Goal: Information Seeking & Learning: Understand process/instructions

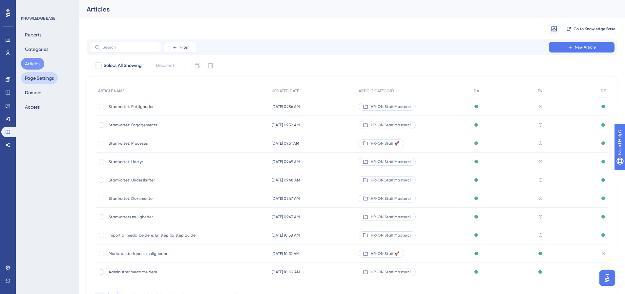
click at [49, 74] on button "Page Settings" at bounding box center [39, 78] width 37 height 12
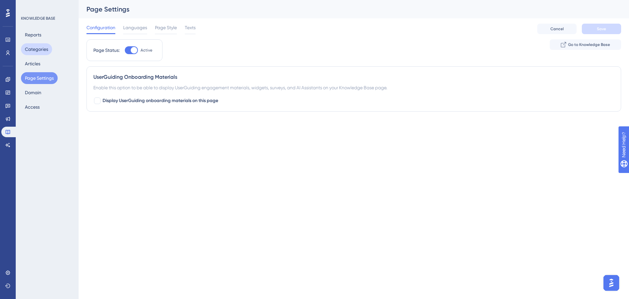
click at [38, 48] on button "Categories" at bounding box center [36, 49] width 31 height 12
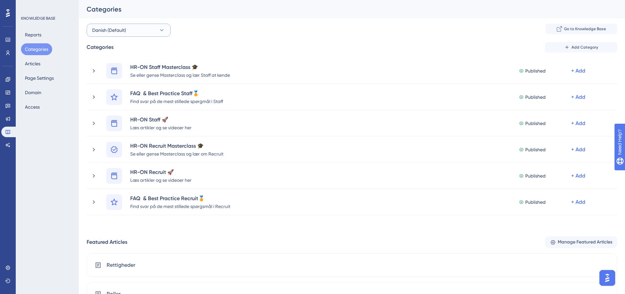
click at [155, 31] on button "Danish (Default)" at bounding box center [129, 30] width 84 height 13
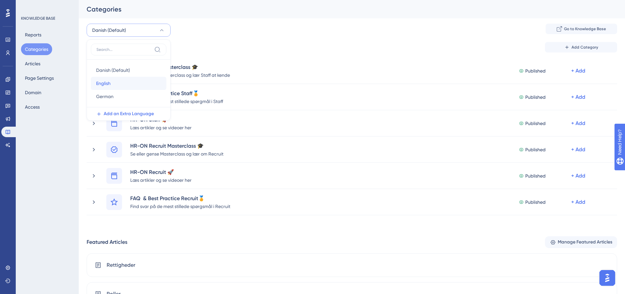
click at [114, 79] on div "English English" at bounding box center [128, 83] width 65 height 13
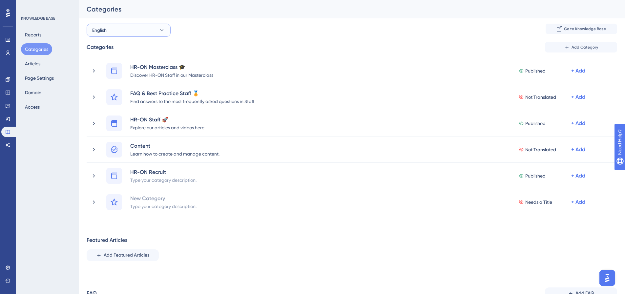
click at [153, 29] on button "English" at bounding box center [129, 30] width 84 height 13
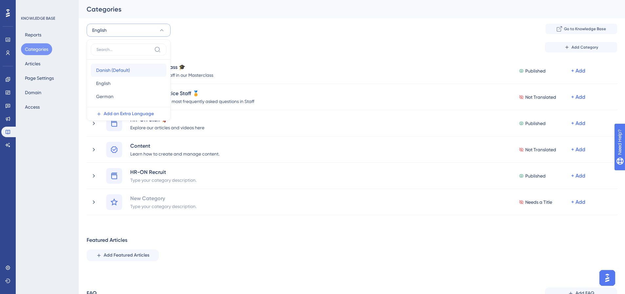
drag, startPoint x: 131, startPoint y: 67, endPoint x: 140, endPoint y: 49, distance: 19.8
click at [131, 67] on div "Danish (Default) Danish (Default)" at bounding box center [128, 70] width 65 height 13
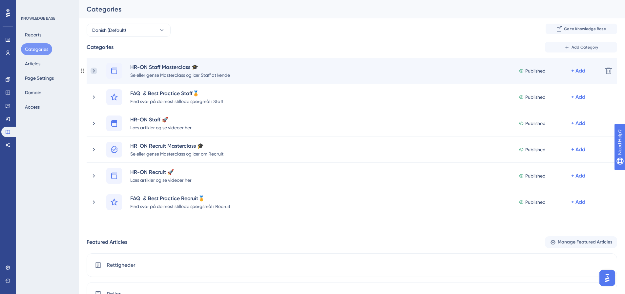
click at [95, 69] on icon at bounding box center [93, 71] width 7 height 7
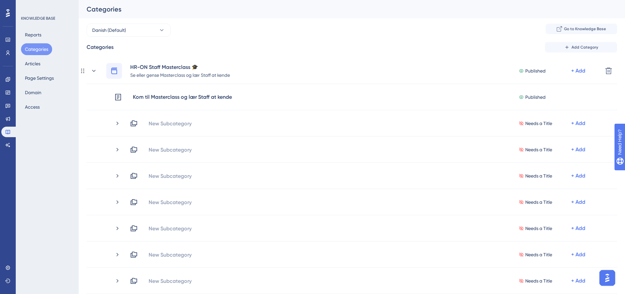
click at [92, 70] on icon at bounding box center [93, 71] width 7 height 7
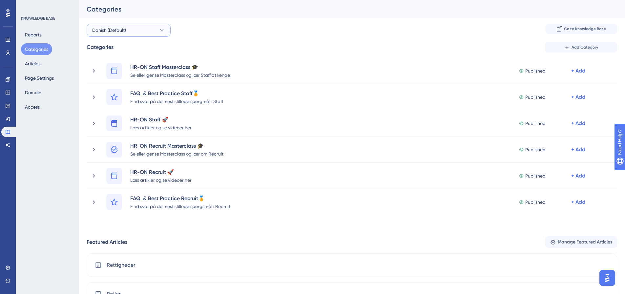
click at [141, 28] on button "Danish (Default)" at bounding box center [129, 30] width 84 height 13
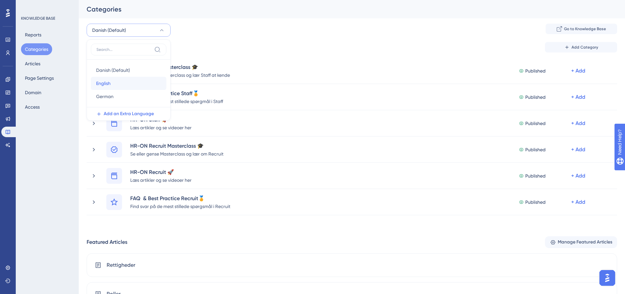
click at [112, 83] on div "English English" at bounding box center [128, 83] width 65 height 13
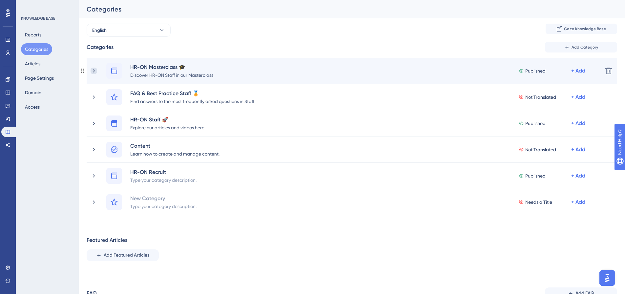
click at [96, 72] on icon at bounding box center [93, 71] width 7 height 7
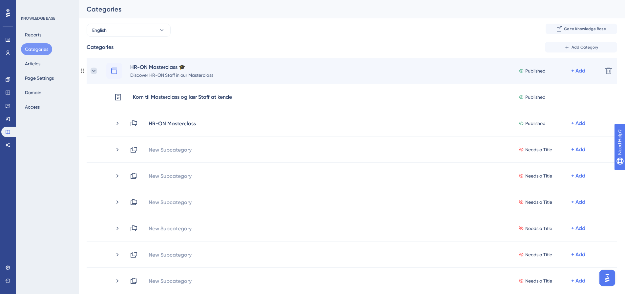
click at [94, 73] on icon at bounding box center [93, 71] width 7 height 7
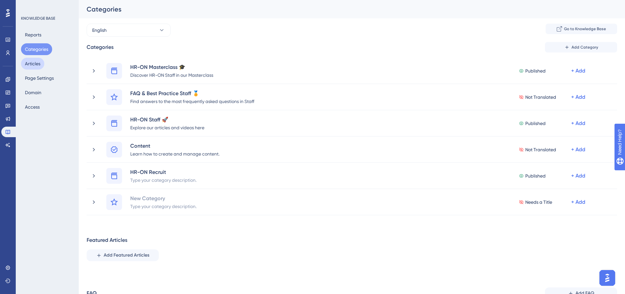
click at [26, 65] on button "Articles" at bounding box center [32, 64] width 23 height 12
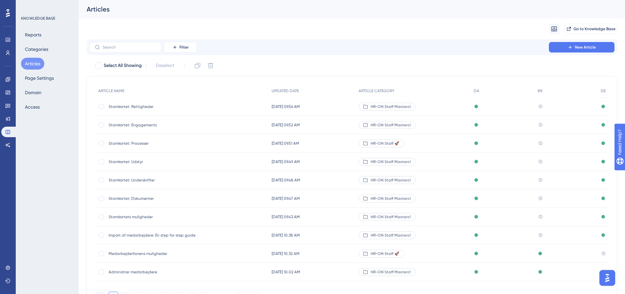
click at [390, 163] on span "HR-ON Staff Mastercl" at bounding box center [390, 161] width 40 height 5
click at [117, 44] on label at bounding box center [125, 47] width 72 height 10
click at [117, 45] on input "text" at bounding box center [129, 47] width 53 height 5
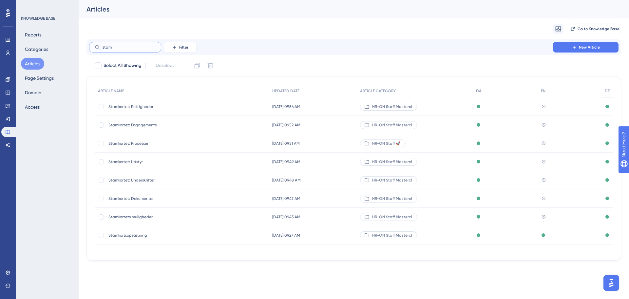
type input "stamj"
checkbox input "true"
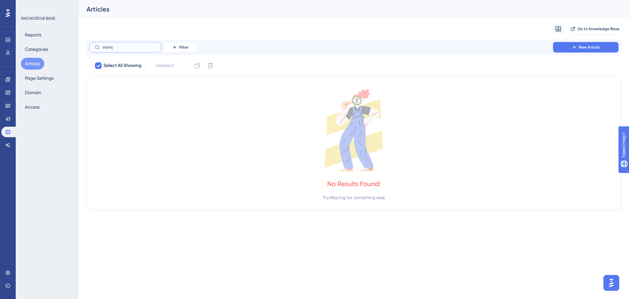
type input "stam"
checkbox input "false"
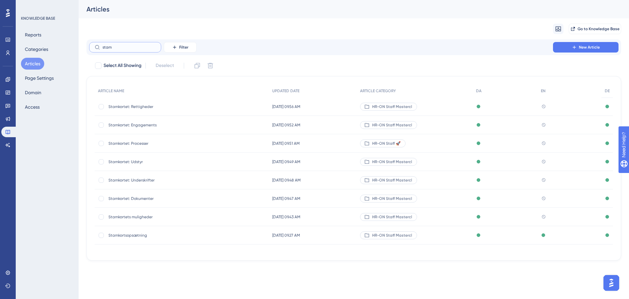
click at [112, 49] on input "stam" at bounding box center [129, 47] width 53 height 5
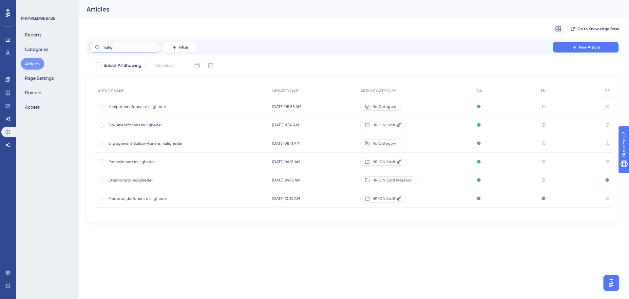
type input "mulig"
click at [129, 179] on span "Stamkortets muligheder" at bounding box center [161, 179] width 105 height 5
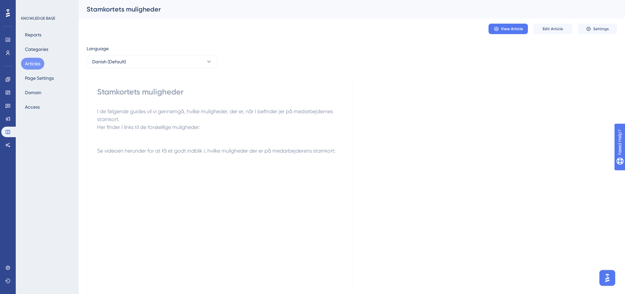
drag, startPoint x: 176, startPoint y: 101, endPoint x: 237, endPoint y: 91, distance: 61.7
click at [176, 100] on div "Stamkortets muligheder I de følgende guides vil vi gennemgå, hvilke muligheder,…" at bounding box center [219, 220] width 244 height 266
click at [516, 30] on span "View Article" at bounding box center [512, 28] width 22 height 5
click at [171, 61] on button "Danish (Default)" at bounding box center [152, 61] width 131 height 13
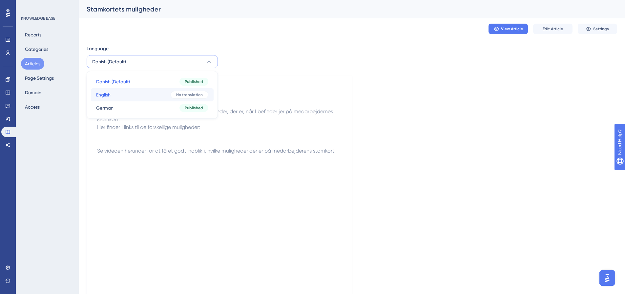
click at [121, 96] on button "English English No translation" at bounding box center [152, 94] width 123 height 13
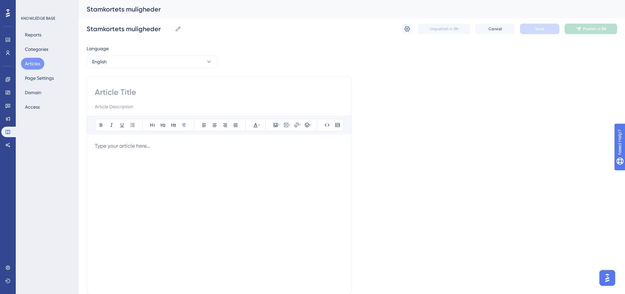
click at [135, 90] on input at bounding box center [219, 92] width 249 height 10
paste input "Properties of the employee tab"
type input "Properties of the employee tab"
click at [175, 150] on div at bounding box center [219, 214] width 249 height 144
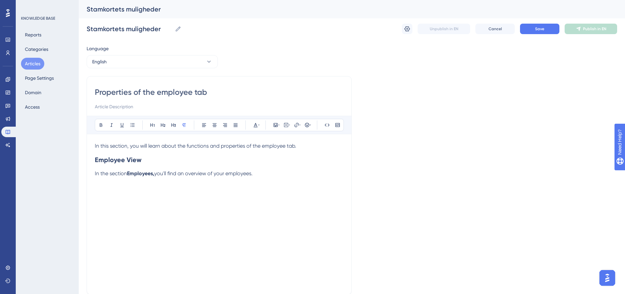
click at [39, 231] on div "KNOWLEDGE BASE Reports Categories Articles Page Settings Domain Access" at bounding box center [47, 147] width 63 height 294
click at [497, 28] on span "Cancel" at bounding box center [494, 28] width 13 height 5
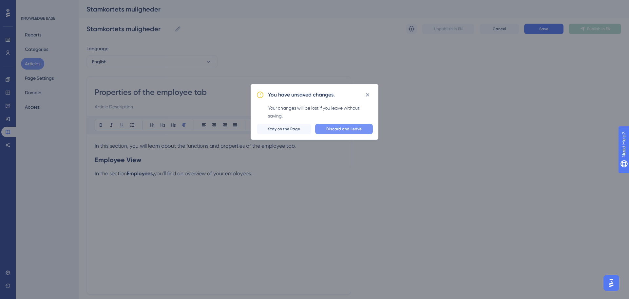
click at [358, 131] on span "Discard and Leave" at bounding box center [344, 128] width 35 height 5
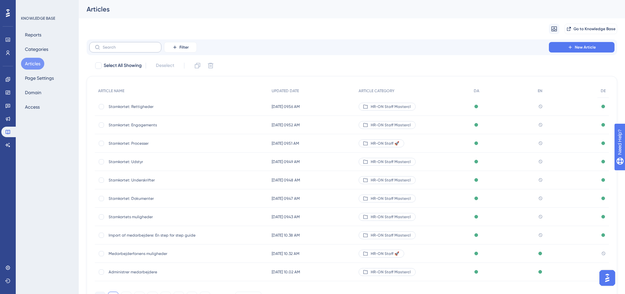
click at [118, 44] on label at bounding box center [125, 47] width 72 height 10
click at [118, 45] on input "text" at bounding box center [129, 47] width 53 height 5
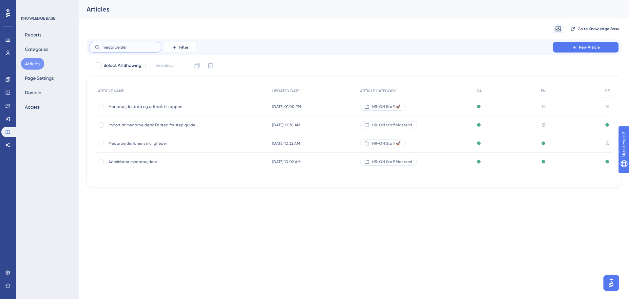
type input "medarbejder"
click at [122, 48] on input "medarbejder" at bounding box center [129, 47] width 53 height 5
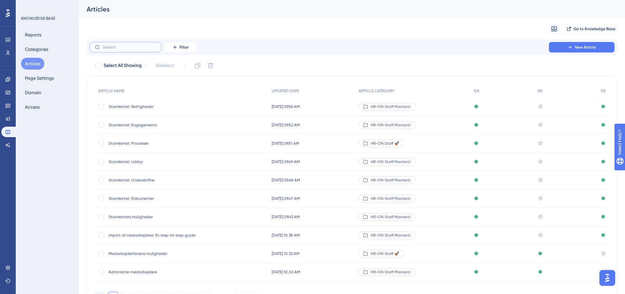
click at [143, 47] on input "text" at bounding box center [129, 47] width 53 height 5
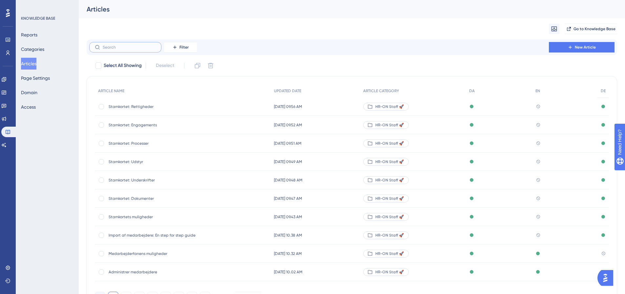
click at [129, 47] on input "text" at bounding box center [129, 47] width 53 height 5
type input "das"
checkbox input "true"
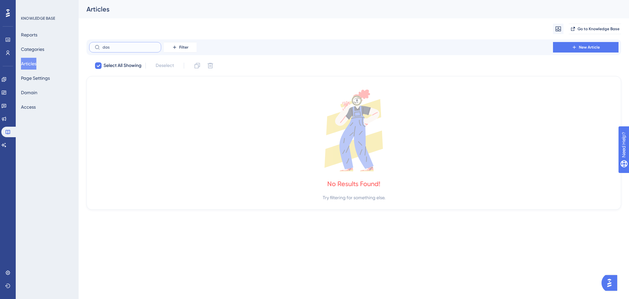
type input "da"
checkbox input "false"
type input "d"
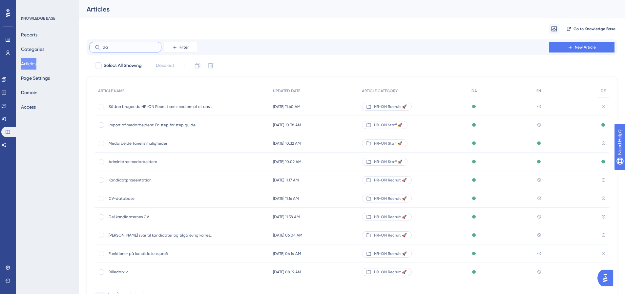
type input "das"
checkbox input "true"
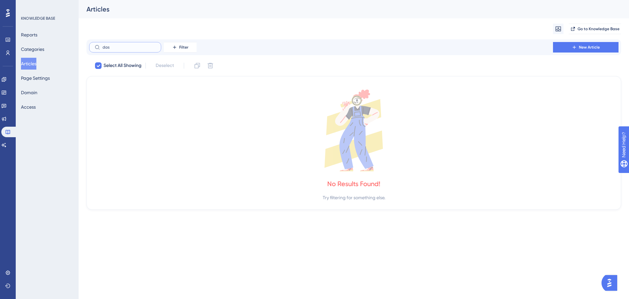
click at [127, 47] on input "das" at bounding box center [129, 47] width 53 height 5
click at [126, 46] on input "das" at bounding box center [129, 47] width 53 height 5
type input "da"
checkbox input "false"
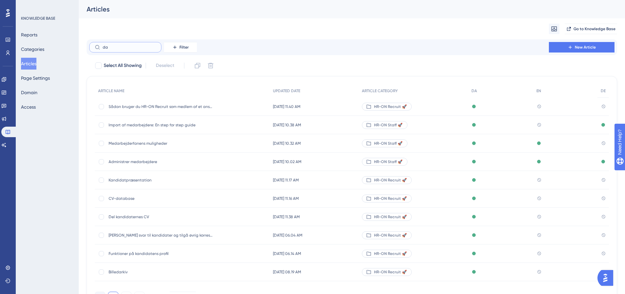
type input "d"
click at [131, 215] on span "Stamkortets muligheder" at bounding box center [161, 216] width 105 height 5
click at [141, 198] on span "Stamkortet: Dokumenter" at bounding box center [161, 198] width 105 height 5
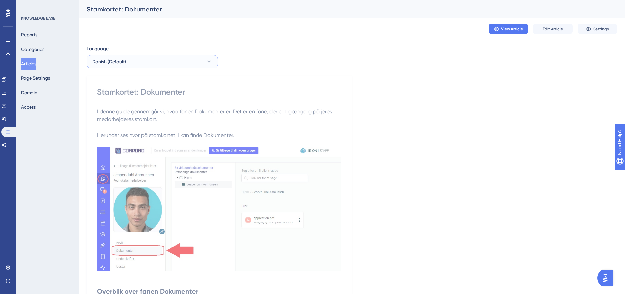
drag, startPoint x: 205, startPoint y: 60, endPoint x: 198, endPoint y: 62, distance: 6.5
click at [205, 60] on button "Danish (Default)" at bounding box center [152, 61] width 131 height 13
click at [112, 94] on button "English English No translation" at bounding box center [152, 94] width 123 height 13
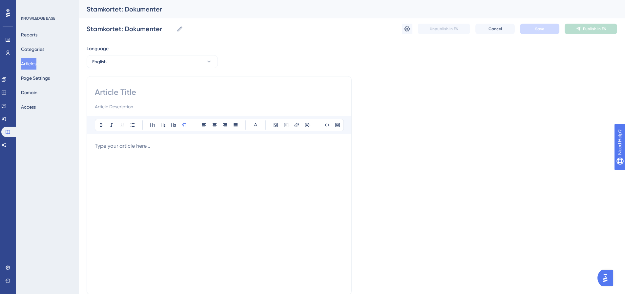
click at [131, 94] on input at bounding box center [219, 92] width 249 height 10
paste input "Employee Data Card: Documents"
type input "Employee Data Card: Documents"
click at [137, 149] on p at bounding box center [219, 146] width 249 height 8
click at [143, 149] on p at bounding box center [219, 146] width 249 height 8
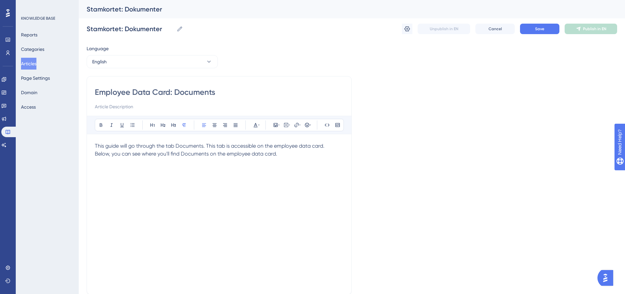
click at [113, 168] on div "This guide will go through the tab Documents. This tab is accessible on the emp…" at bounding box center [219, 214] width 249 height 144
click at [107, 173] on div "This guide will go through the tab Documents. This tab is accessible on the emp…" at bounding box center [219, 214] width 249 height 144
click at [296, 155] on p "Below, you can see where you'll find Documents on the employee data card." at bounding box center [219, 154] width 249 height 8
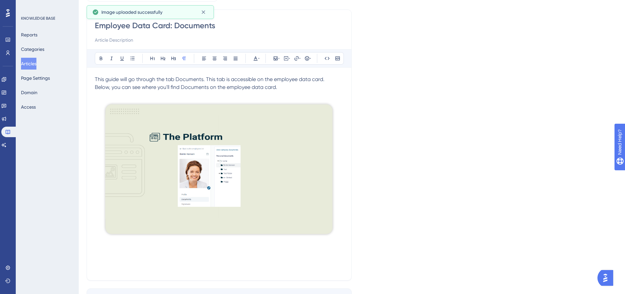
scroll to position [98, 0]
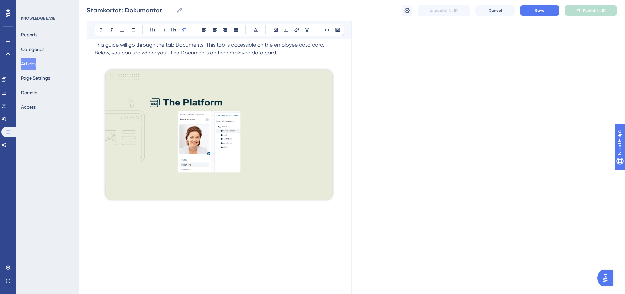
click at [103, 211] on p at bounding box center [219, 210] width 249 height 8
click at [119, 213] on p at bounding box center [219, 210] width 249 height 8
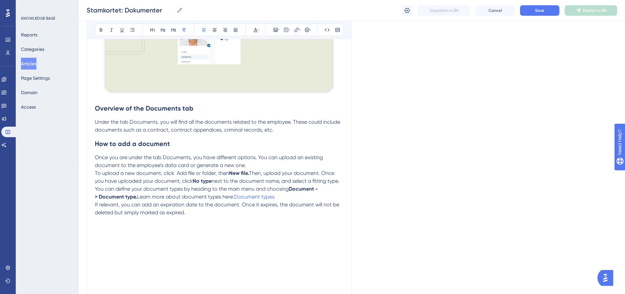
scroll to position [221, 0]
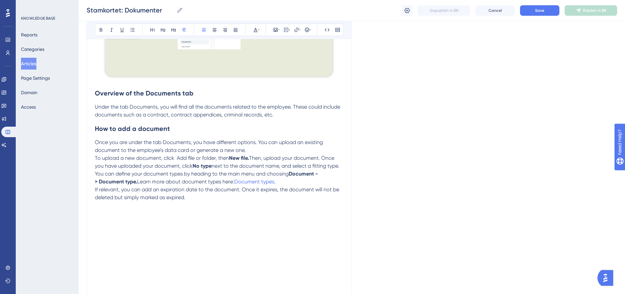
click at [76, 224] on div "KNOWLEDGE BASE Reports Categories Articles Page Settings Domain Access" at bounding box center [47, 147] width 63 height 294
click at [95, 221] on p at bounding box center [219, 221] width 249 height 8
click at [96, 210] on p at bounding box center [219, 213] width 249 height 8
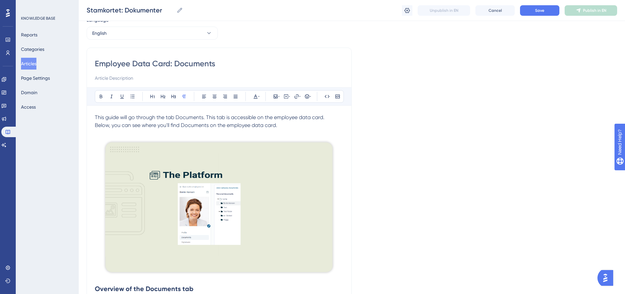
scroll to position [25, 0]
